Goal: Book appointment/travel/reservation

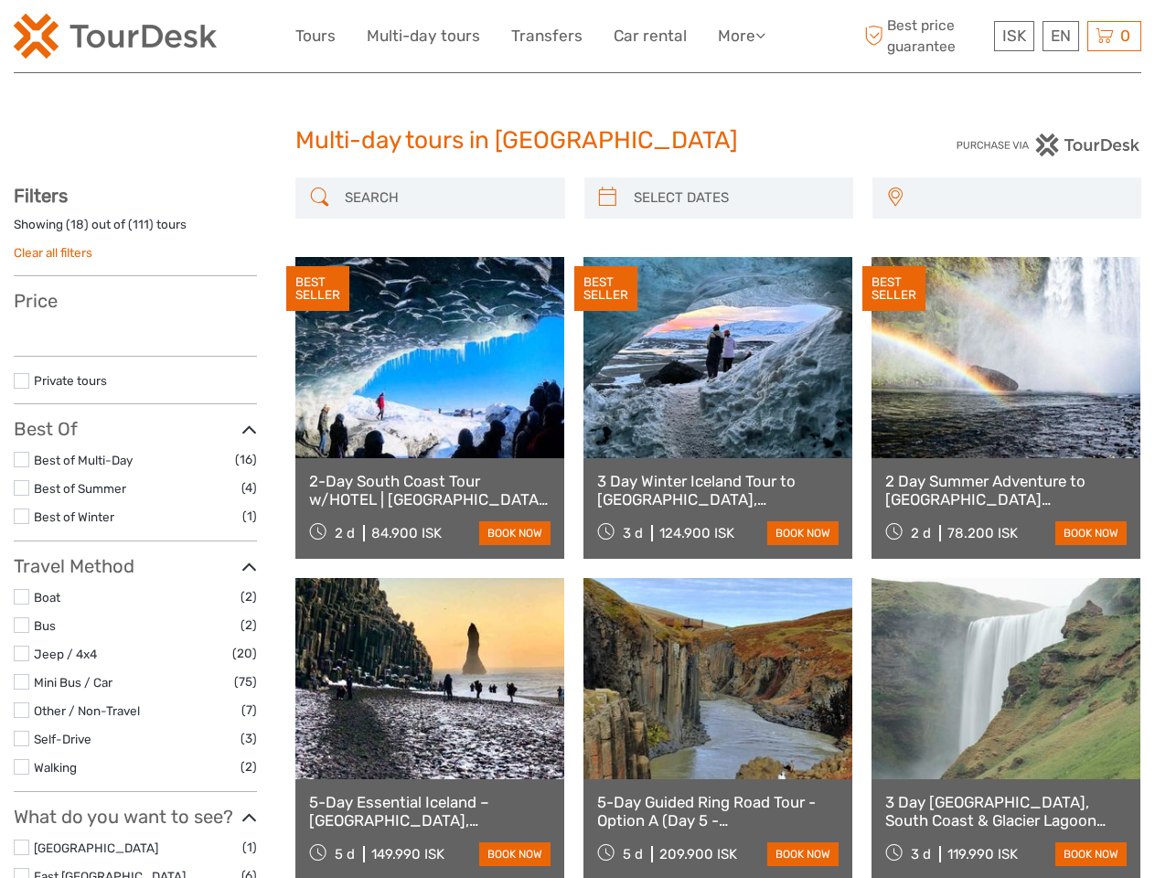
select select
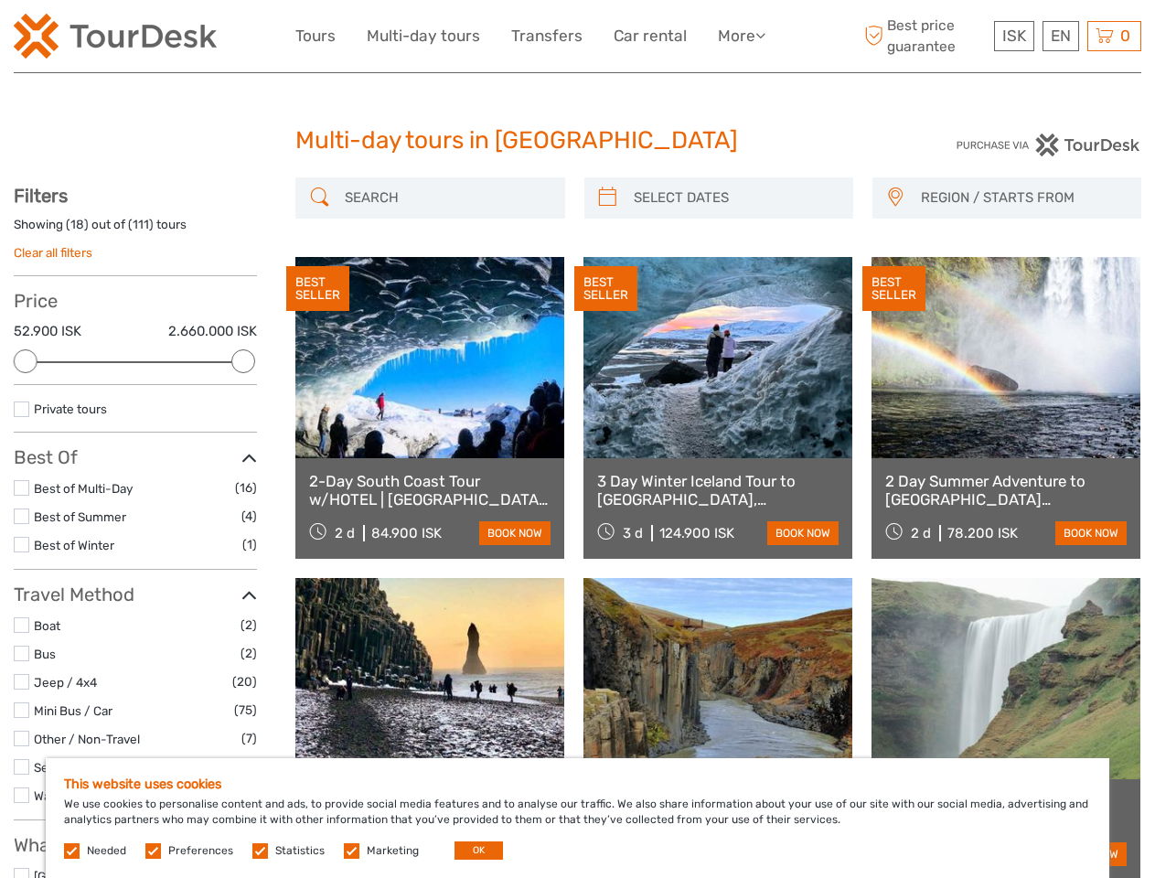
click at [740, 36] on link "More" at bounding box center [742, 36] width 48 height 27
click at [762, 35] on icon at bounding box center [761, 35] width 10 height 16
click at [1014, 36] on span "ISK" at bounding box center [1015, 36] width 24 height 18
click at [1060, 36] on div "EN English Español Deutsch" at bounding box center [1061, 36] width 37 height 30
click at [1114, 36] on div "0 Items Total 0 ISK Checkout The shopping cart is empty." at bounding box center [1115, 36] width 54 height 30
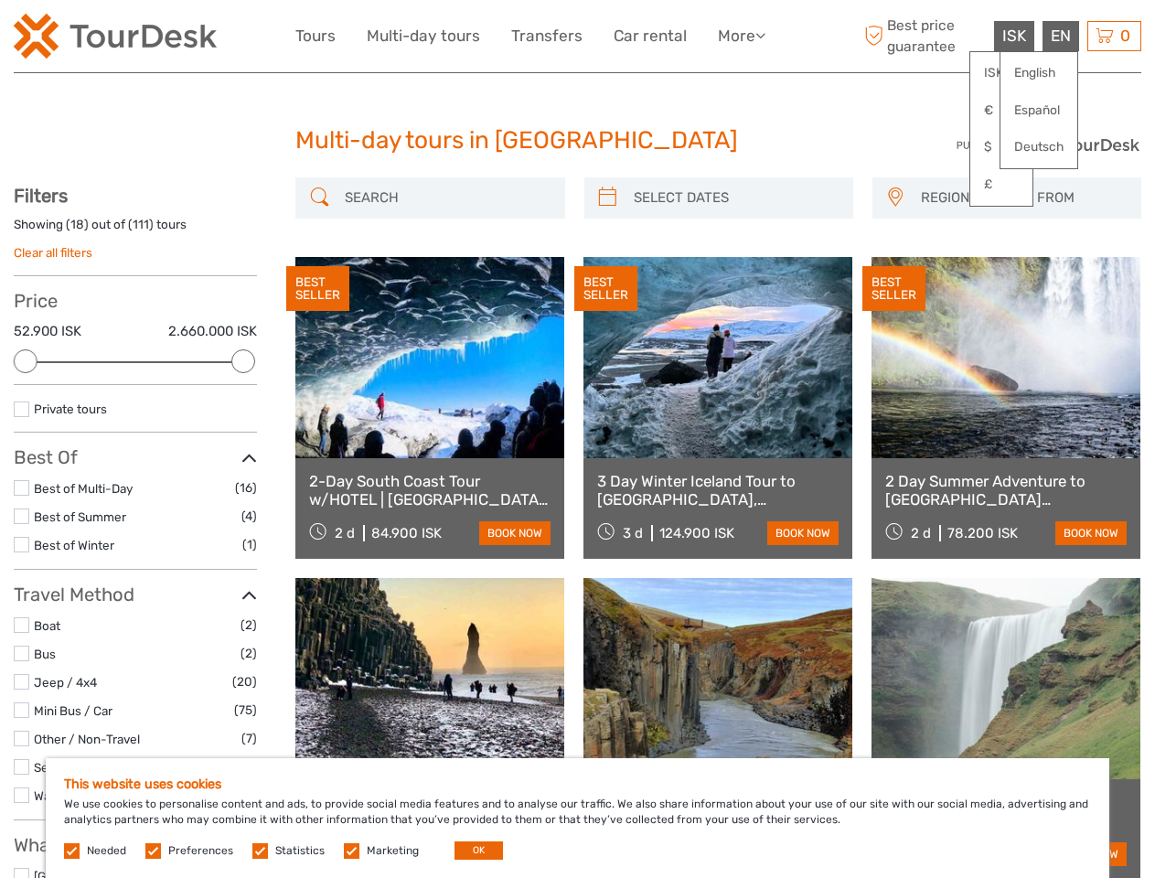
click at [26, 361] on div at bounding box center [26, 361] width 24 height 24
click at [243, 361] on div at bounding box center [243, 361] width 24 height 24
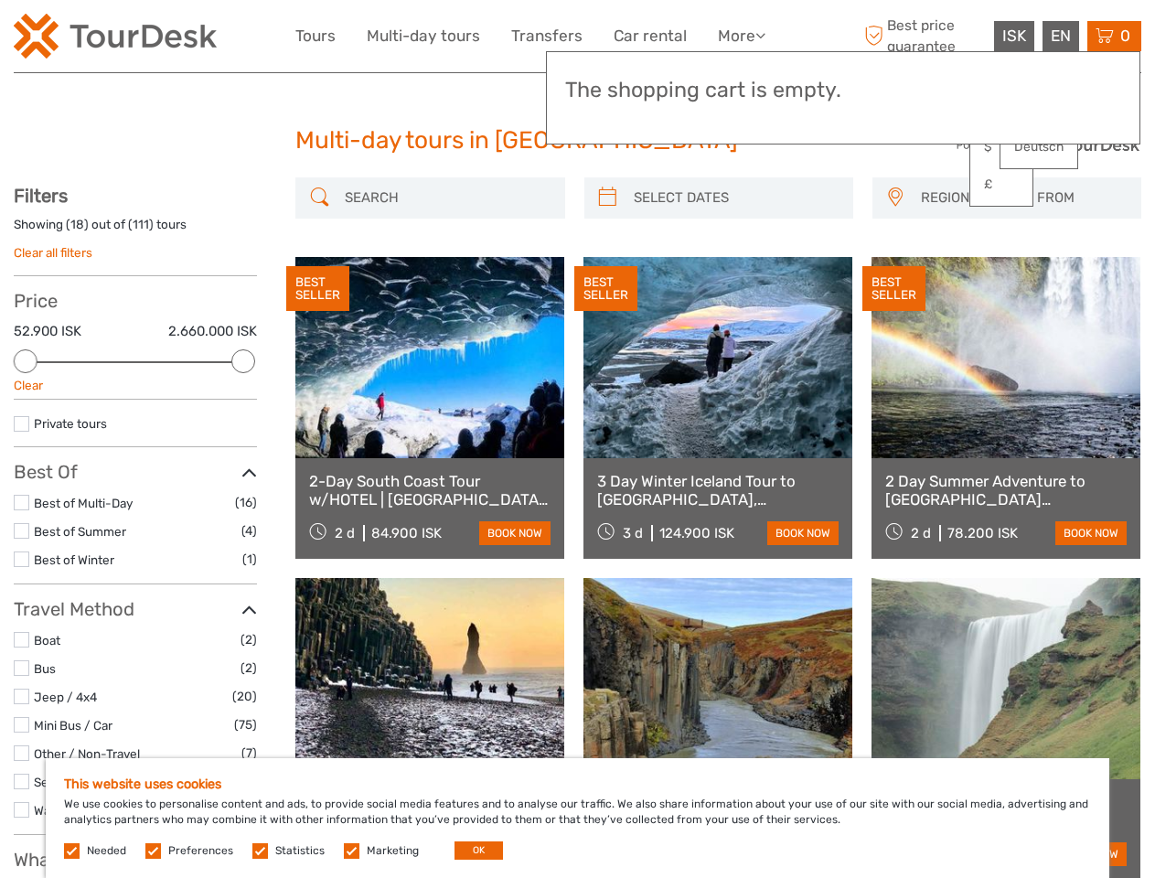
click at [607, 198] on icon at bounding box center [607, 197] width 19 height 29
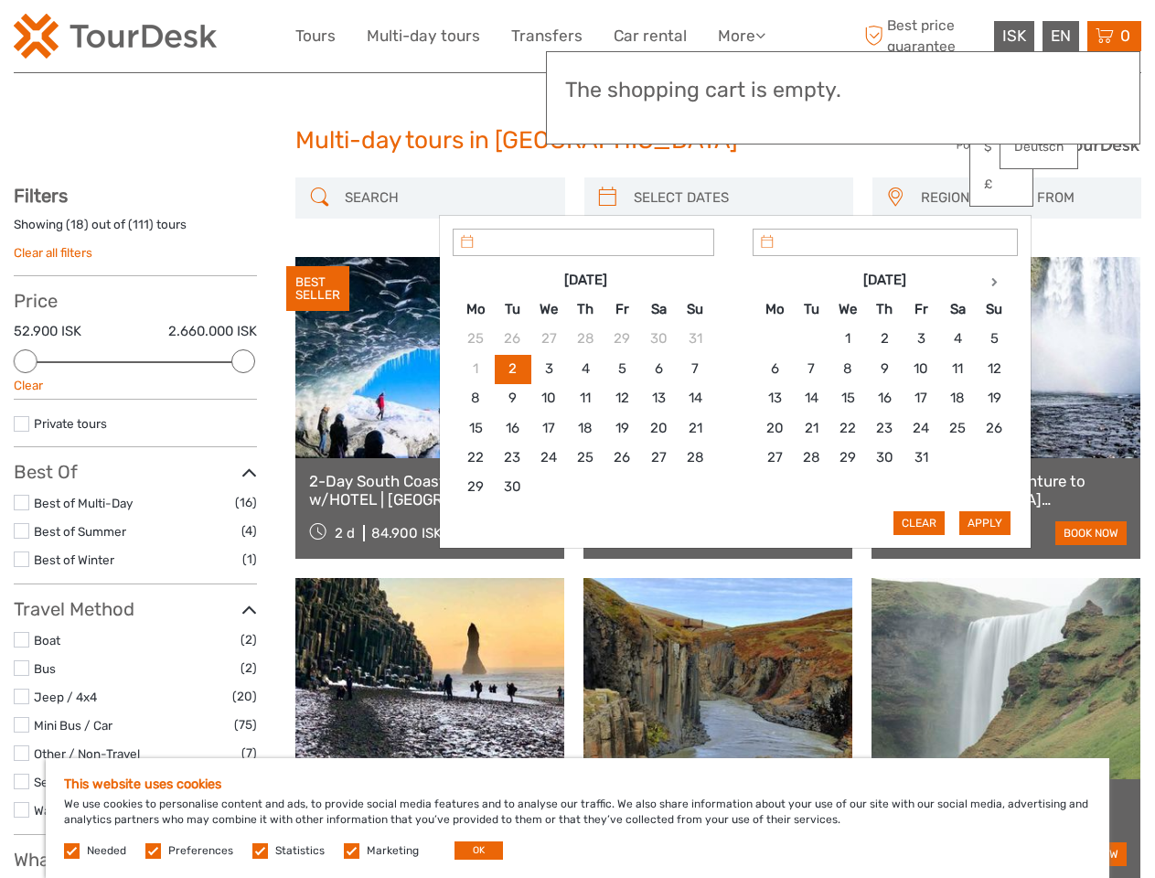
type input "[DATE]"
click at [735, 229] on div "Apply Clear" at bounding box center [735, 382] width 565 height 307
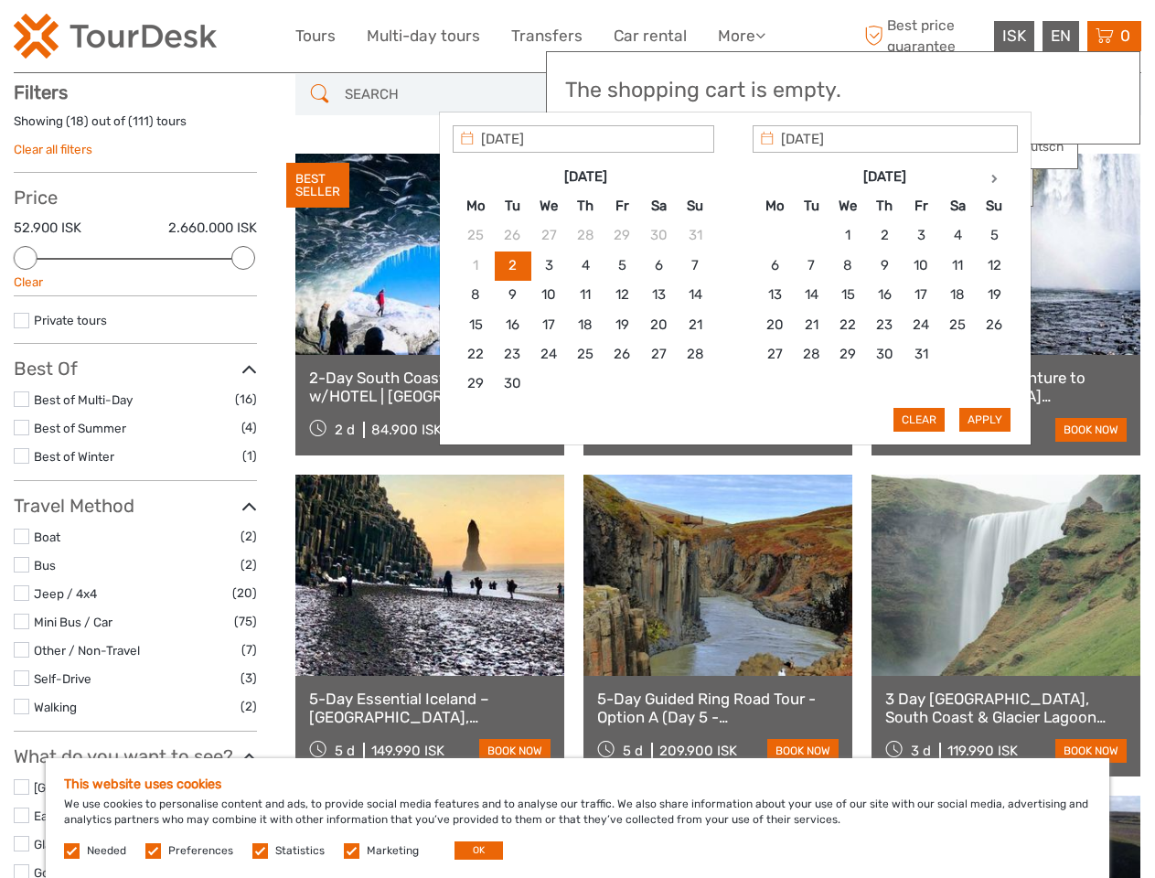
click at [895, 198] on th "Th" at bounding box center [884, 205] width 37 height 29
